Goal: Find specific page/section: Find specific page/section

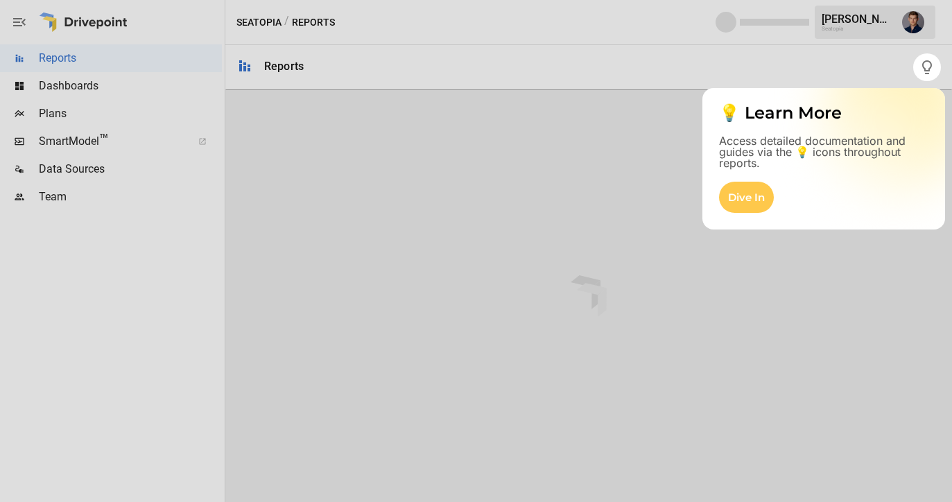
click at [94, 146] on div at bounding box center [476, 291] width 952 height 421
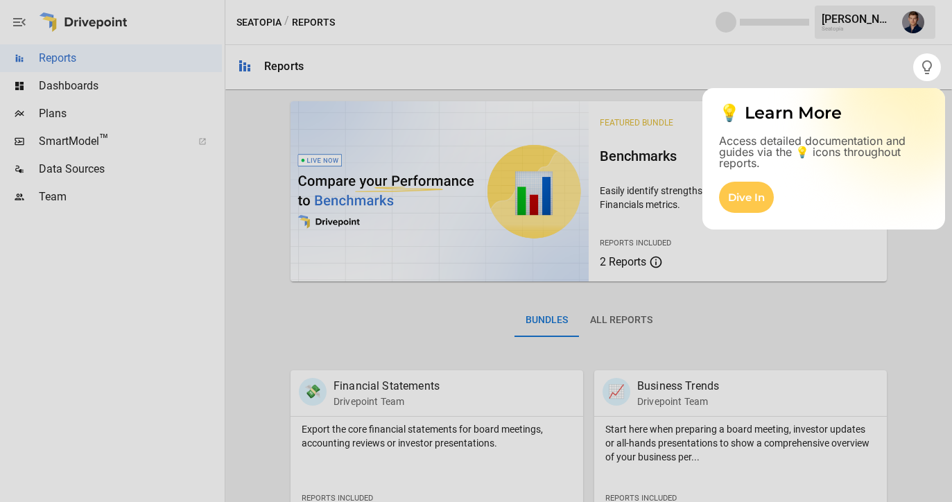
click at [104, 135] on div at bounding box center [476, 291] width 952 height 421
click at [83, 141] on div at bounding box center [476, 291] width 952 height 421
click at [61, 141] on div at bounding box center [476, 291] width 952 height 421
click at [84, 146] on div at bounding box center [476, 291] width 952 height 421
